Goal: Task Accomplishment & Management: Use online tool/utility

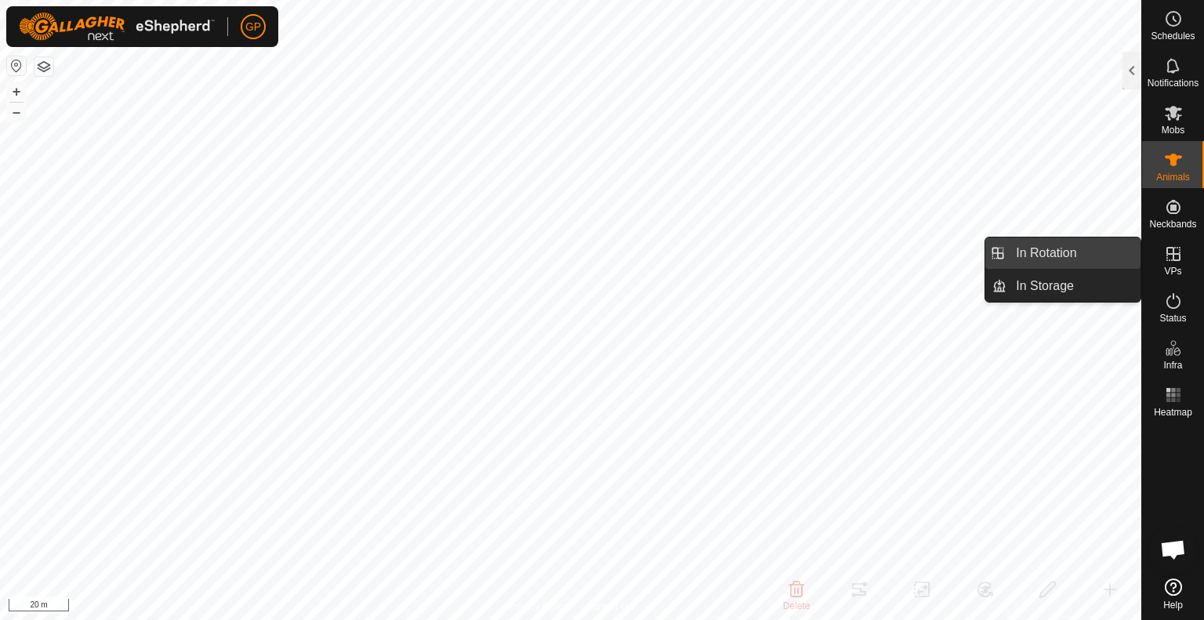
drag, startPoint x: 1132, startPoint y: 263, endPoint x: 1083, endPoint y: 259, distance: 48.7
click at [1083, 259] on link "In Rotation" at bounding box center [1073, 252] width 134 height 31
click at [1167, 261] on icon at bounding box center [1173, 253] width 19 height 19
click at [1078, 259] on link "In Rotation" at bounding box center [1073, 252] width 134 height 31
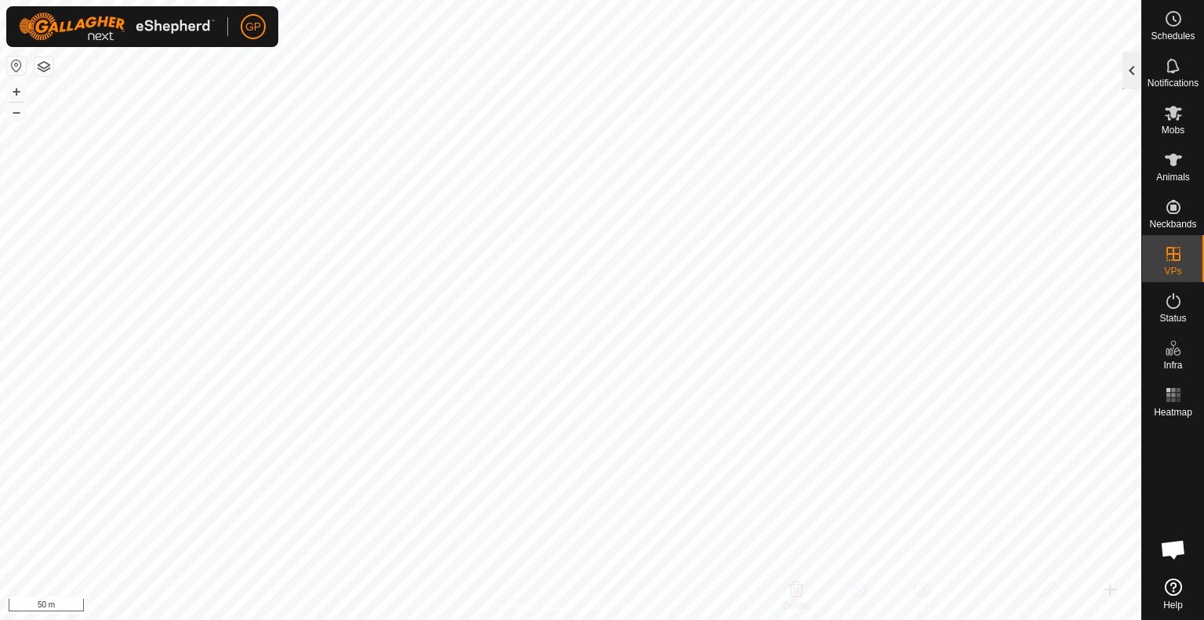
click at [1135, 67] on div at bounding box center [1131, 71] width 19 height 38
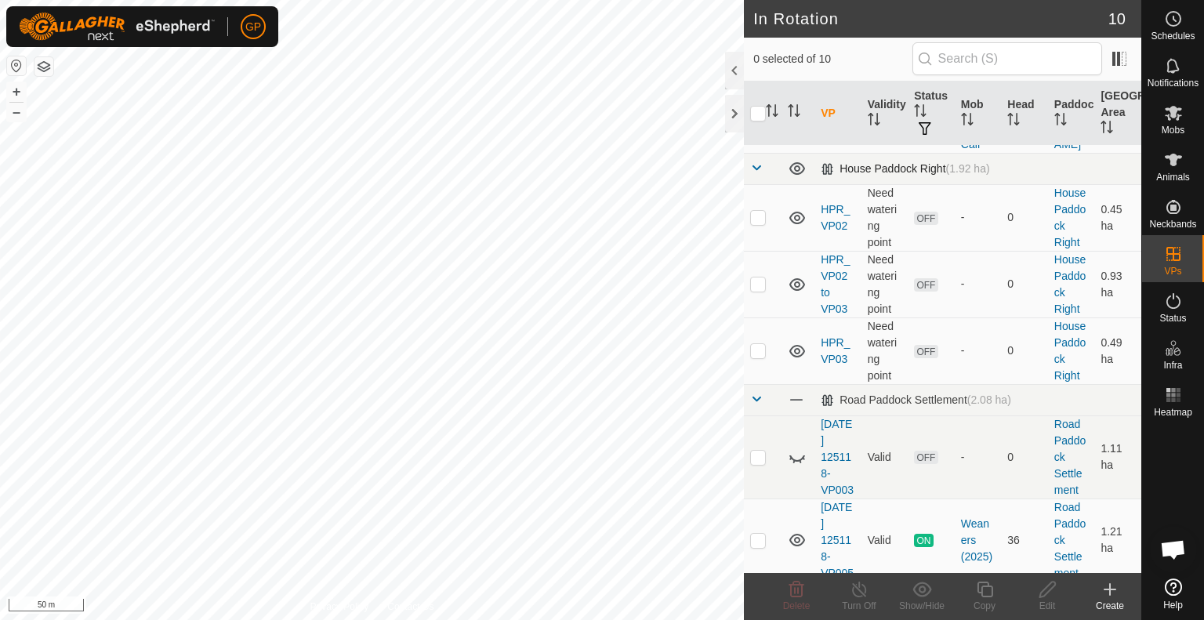
scroll to position [462, 0]
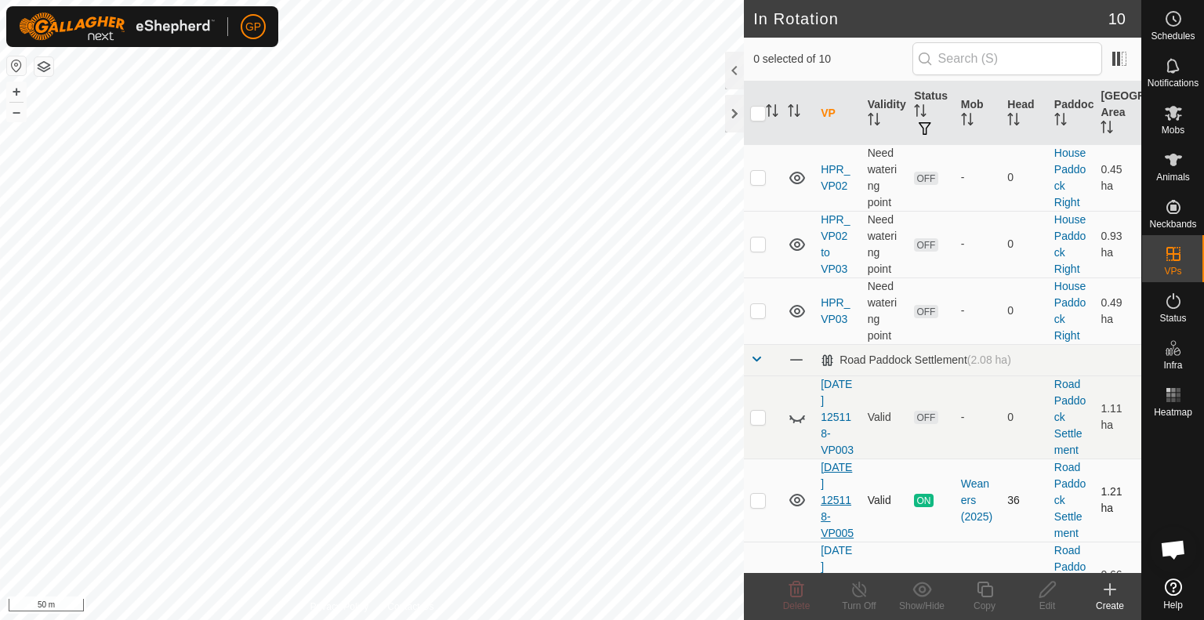
click at [843, 461] on link "[DATE] 125118-VP005" at bounding box center [836, 500] width 33 height 78
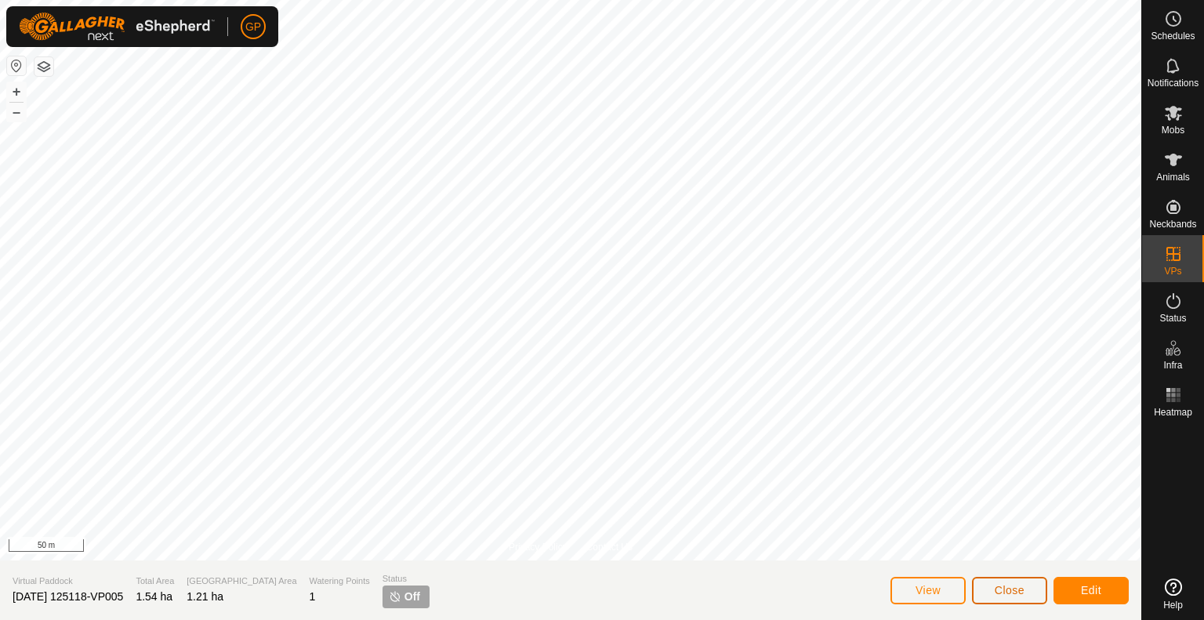
click at [1005, 592] on span "Close" at bounding box center [1009, 590] width 30 height 13
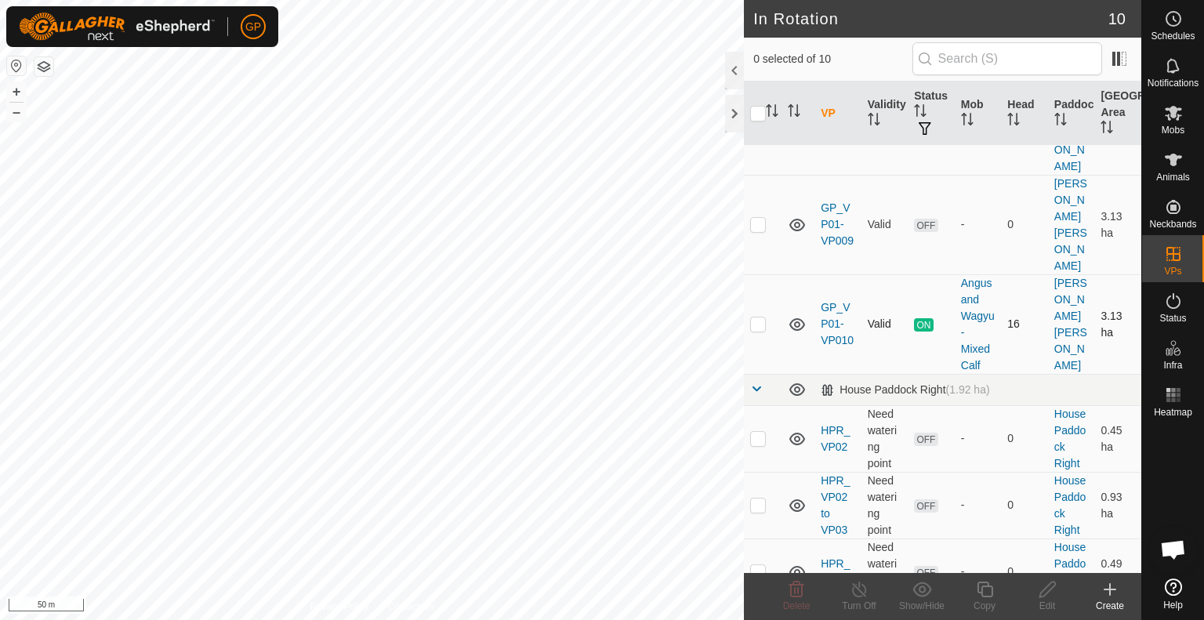
scroll to position [462, 0]
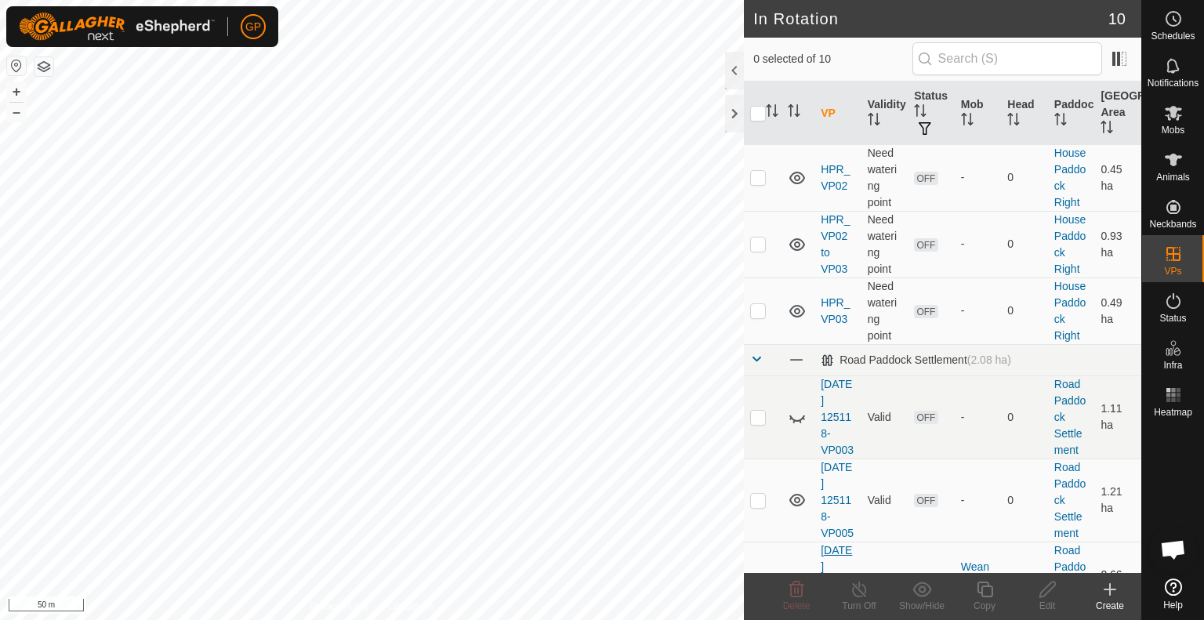
click at [833, 544] on link "[DATE] 125118-VP006" at bounding box center [836, 583] width 33 height 78
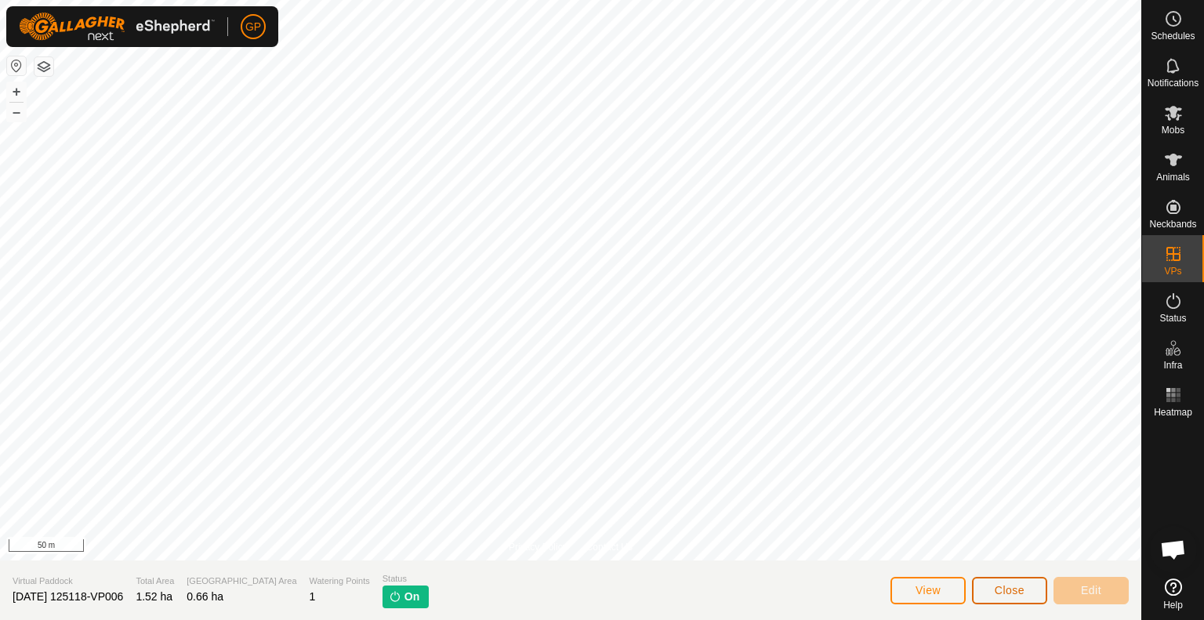
click at [997, 585] on span "Close" at bounding box center [1009, 590] width 30 height 13
